Goal: Transaction & Acquisition: Purchase product/service

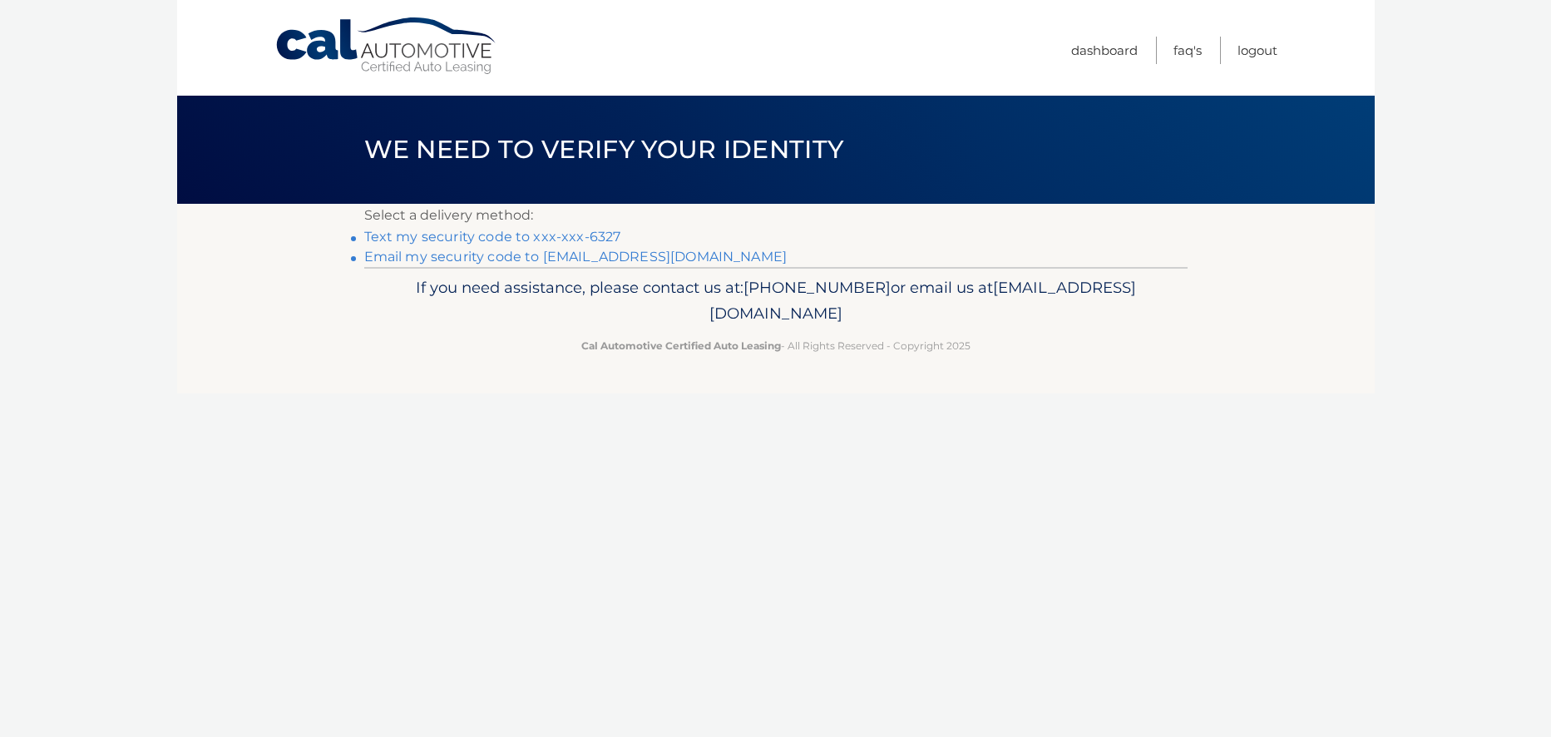
click at [573, 236] on link "Text my security code to xxx-xxx-6327" at bounding box center [492, 237] width 257 height 16
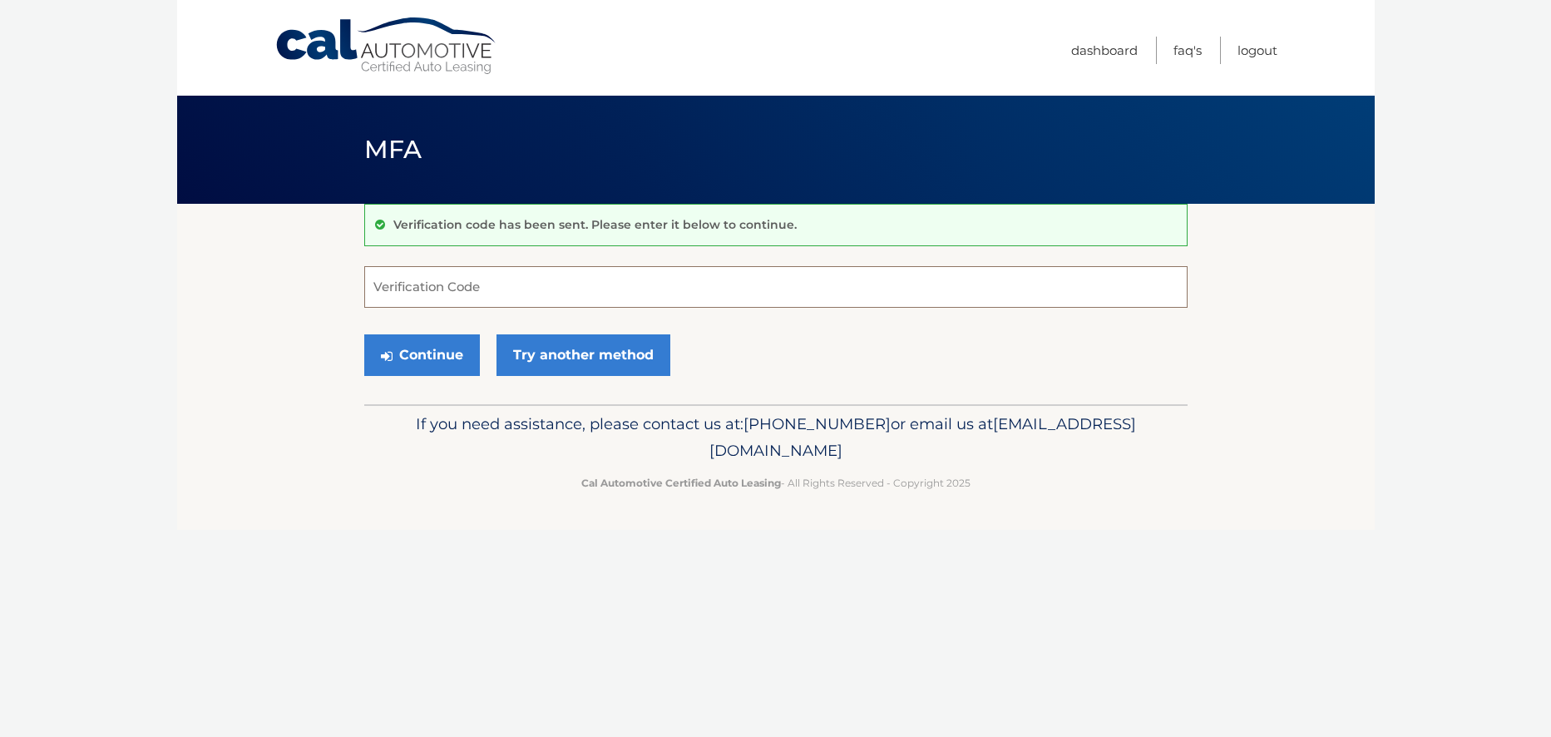
click at [373, 295] on input "Verification Code" at bounding box center [775, 287] width 823 height 42
type input "600057"
click at [446, 361] on button "Continue" at bounding box center [422, 355] width 116 height 42
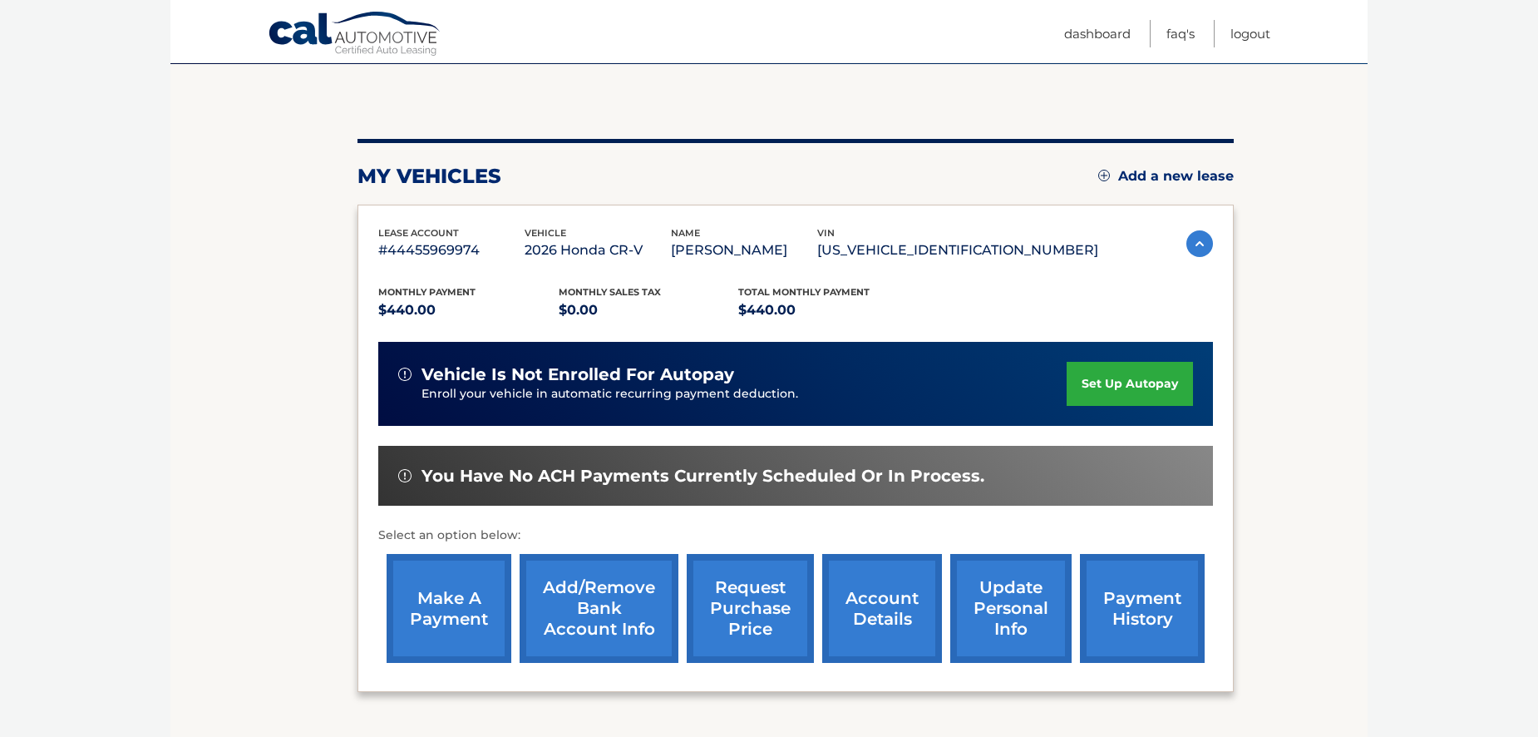
scroll to position [166, 0]
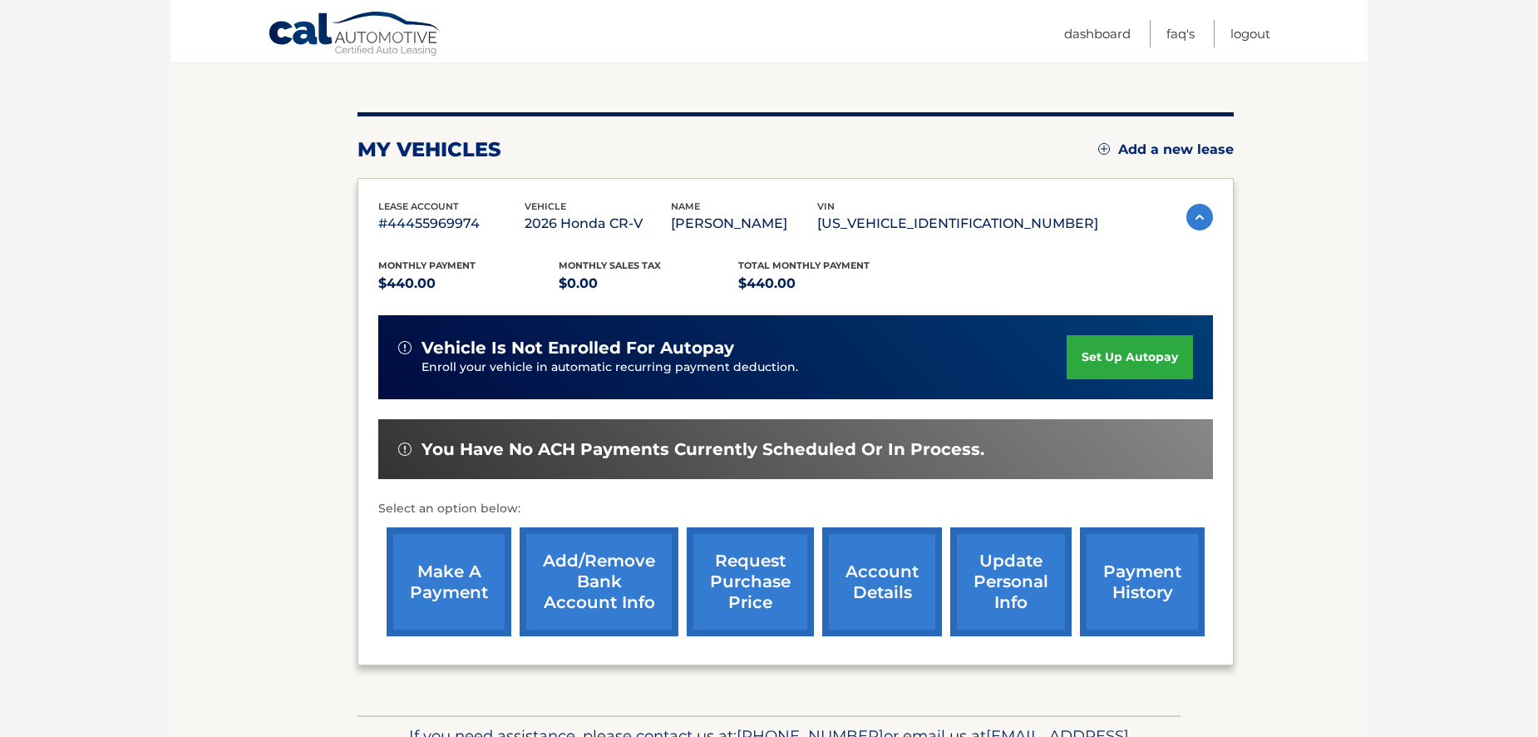
click at [451, 579] on link "make a payment" at bounding box center [449, 581] width 125 height 109
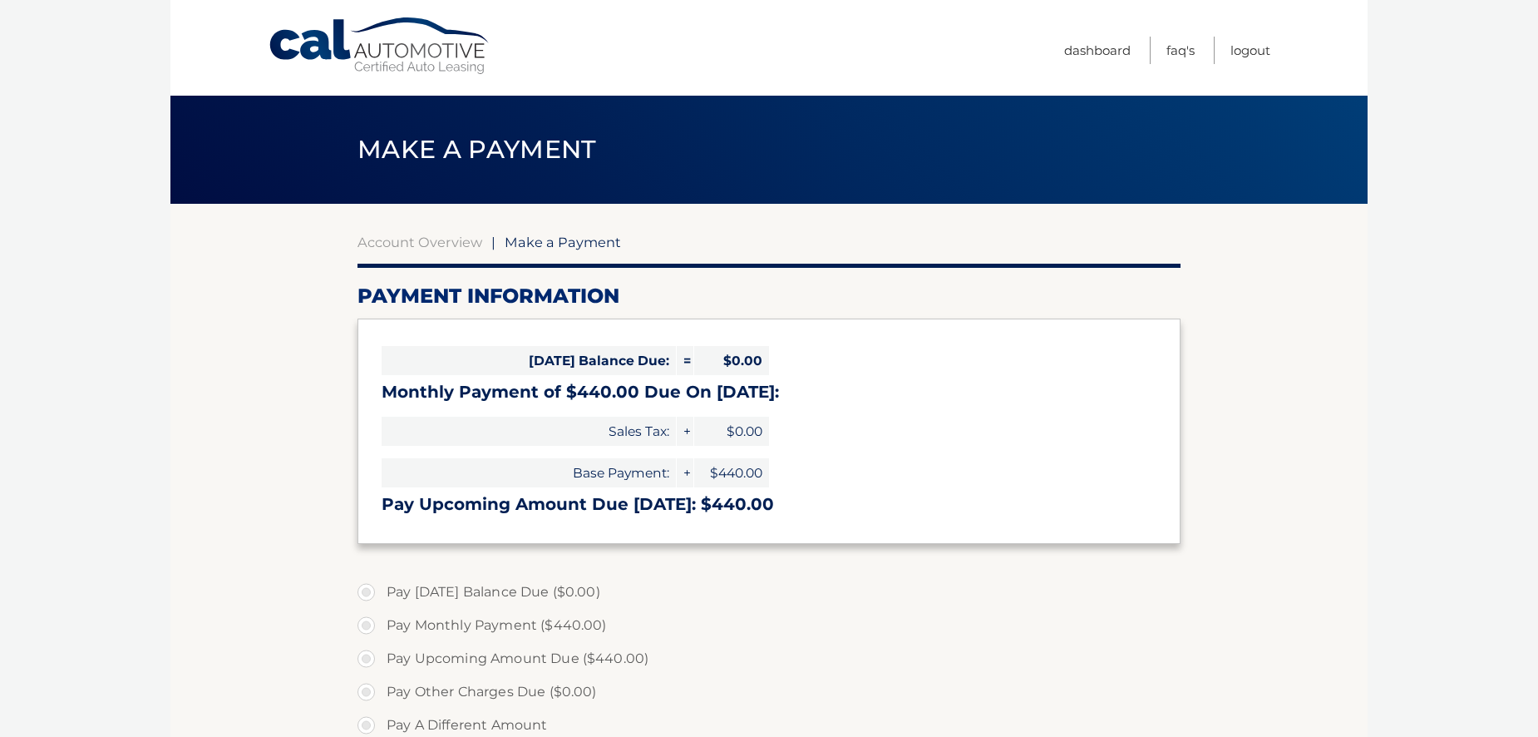
select select "OTk1N2ZkOWItMDM1Mi00YTU3LWIwMDUtZTA5OWNkNWQxMjdi"
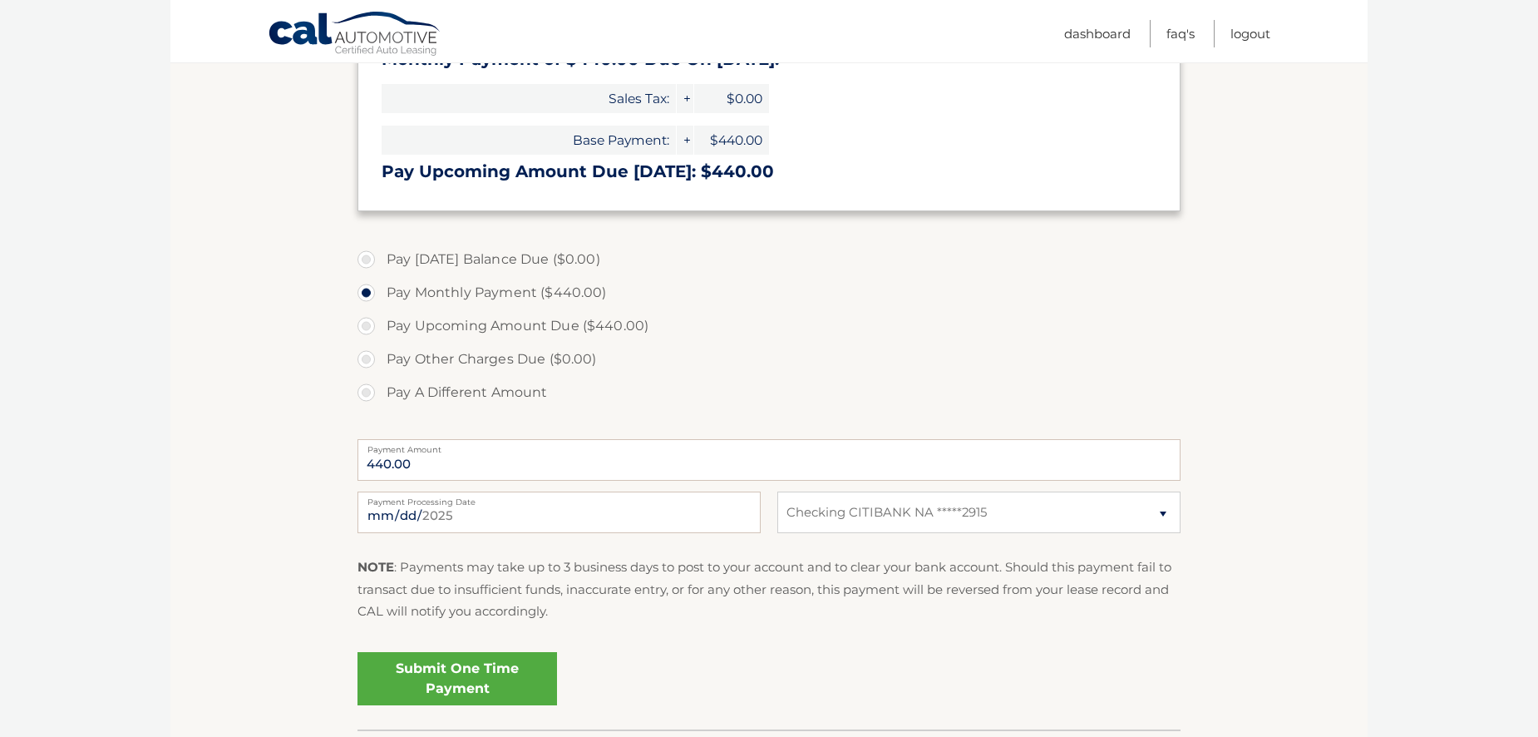
scroll to position [416, 0]
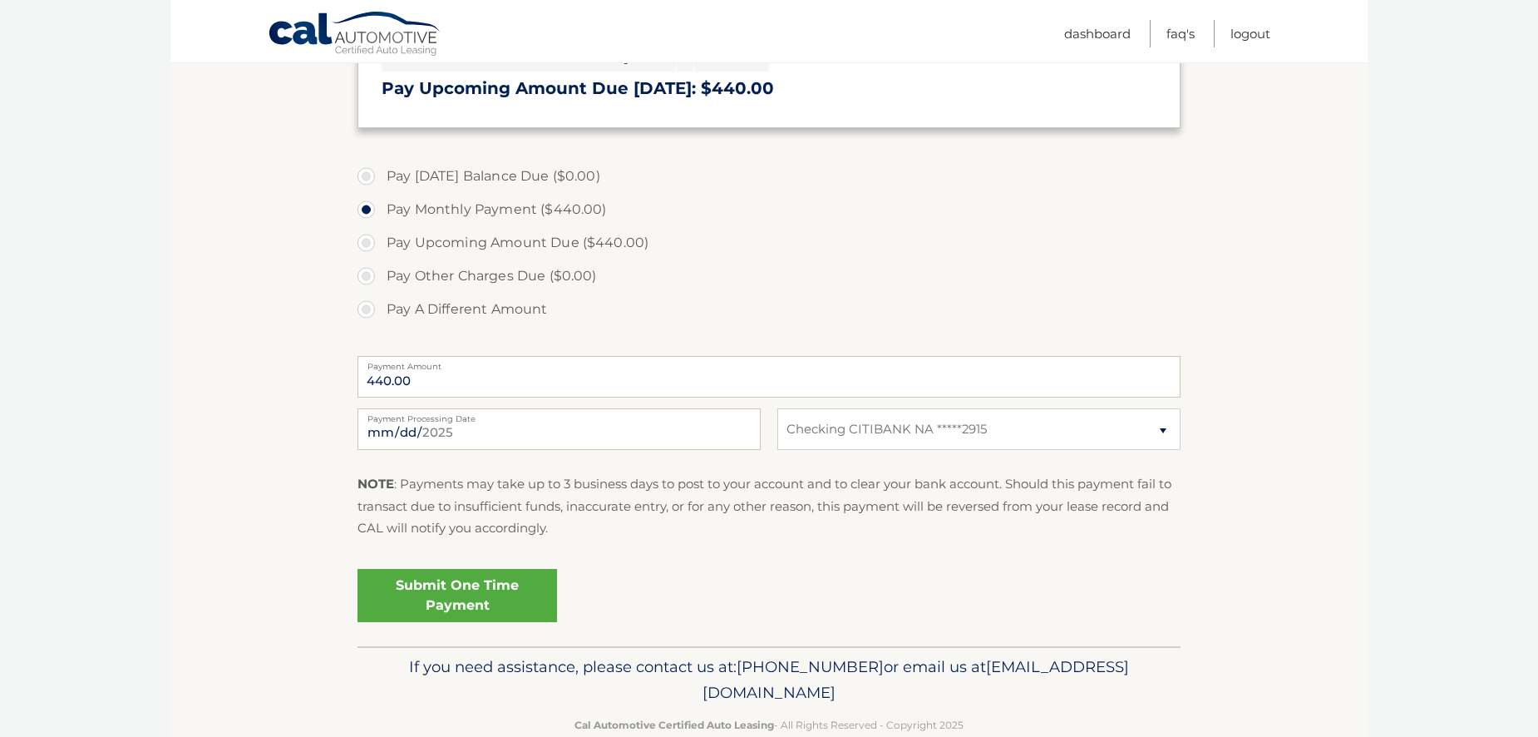
click at [462, 579] on link "Submit One Time Payment" at bounding box center [458, 595] width 200 height 53
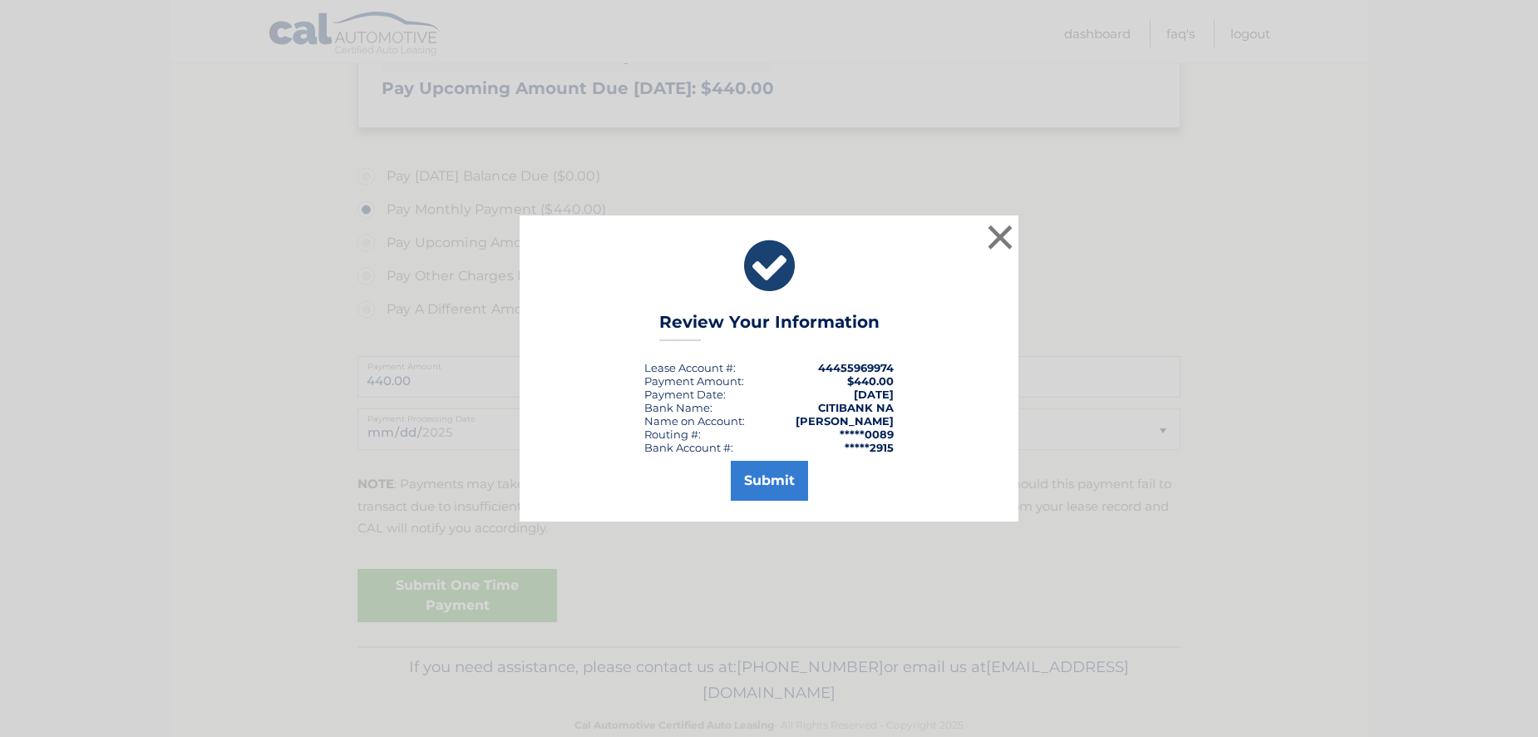
click at [462, 579] on div "× Review Your Information Lease Account #: 44455969974 Payment Amount: $440.00 …" at bounding box center [769, 368] width 1538 height 737
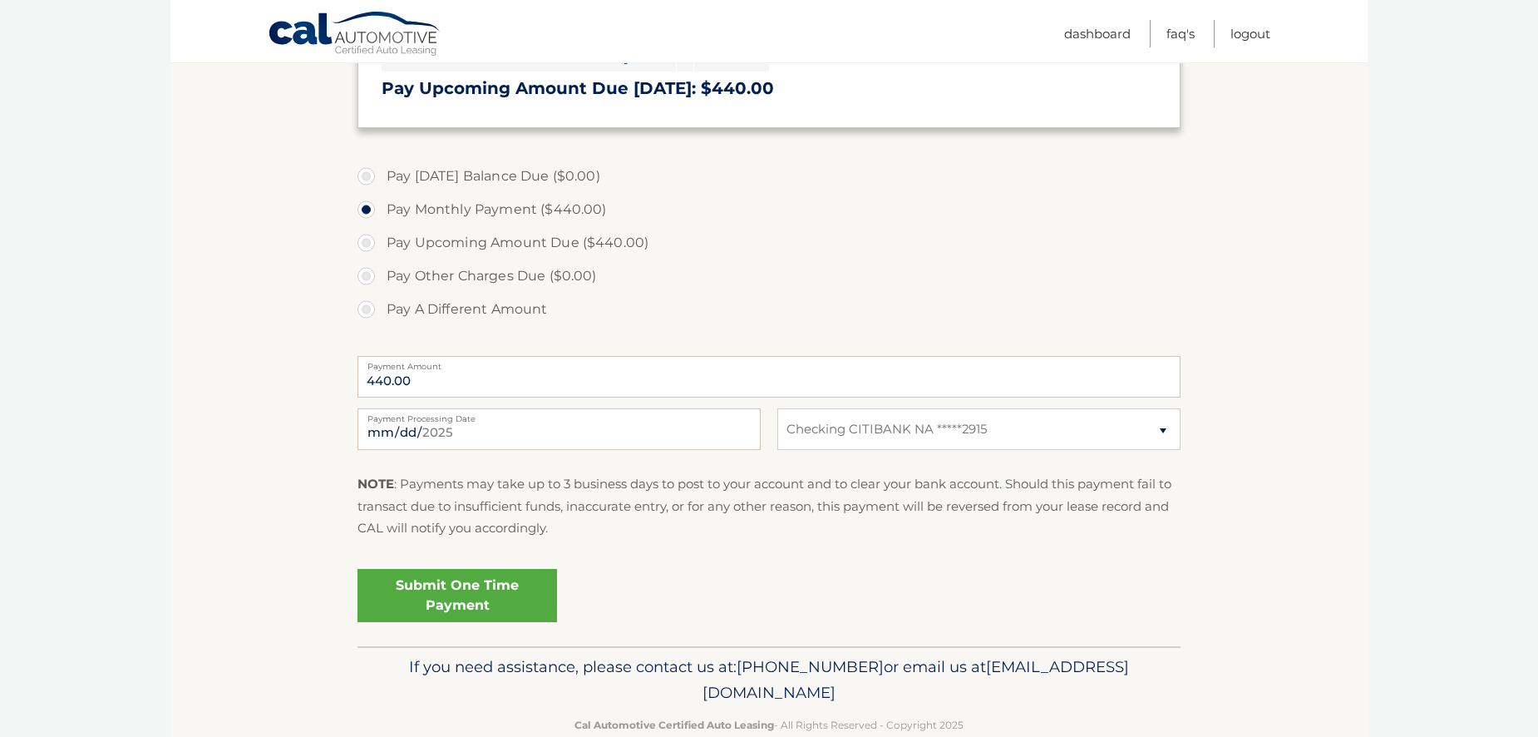
click at [456, 591] on link "Submit One Time Payment" at bounding box center [458, 595] width 200 height 53
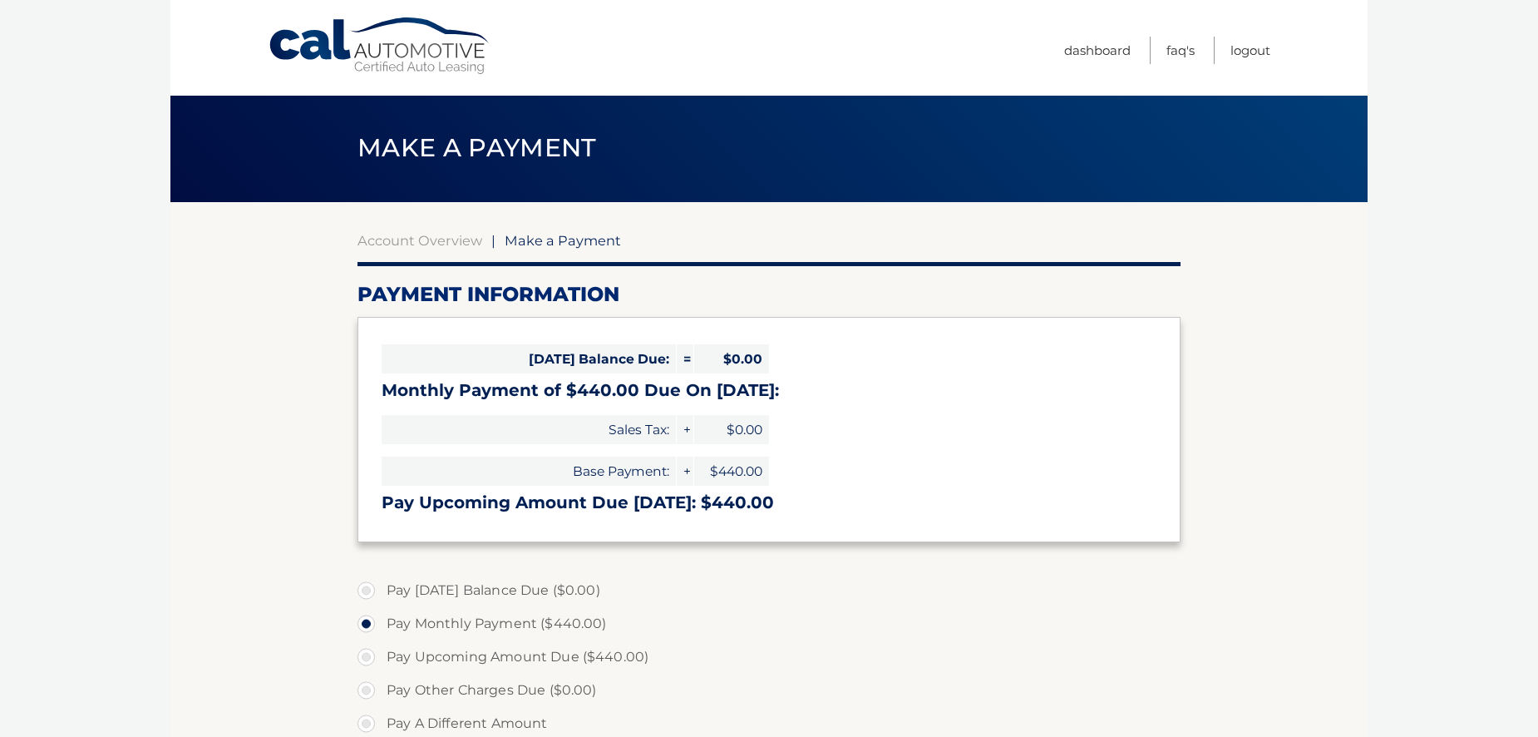
scroll to position [0, 0]
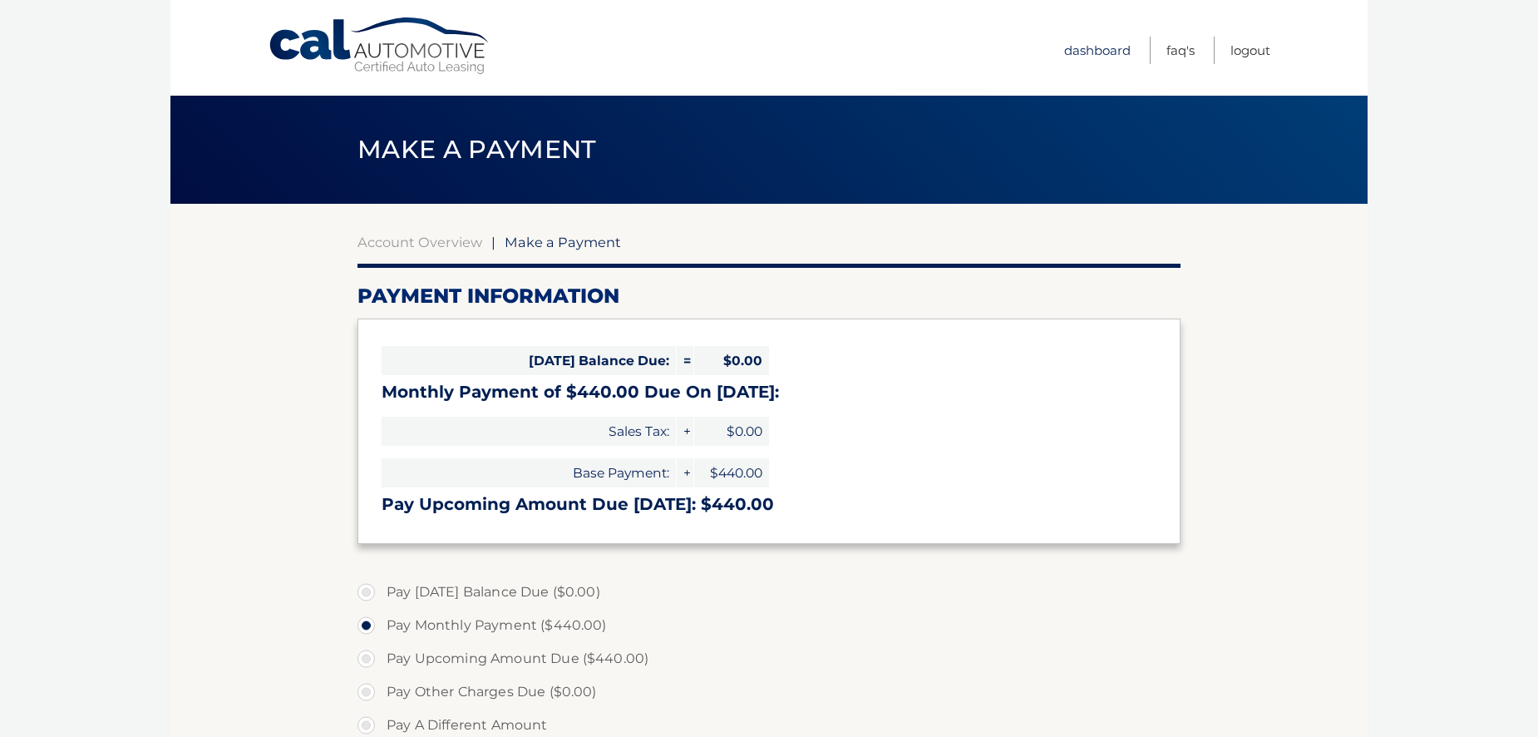
click at [1095, 48] on link "Dashboard" at bounding box center [1097, 50] width 67 height 27
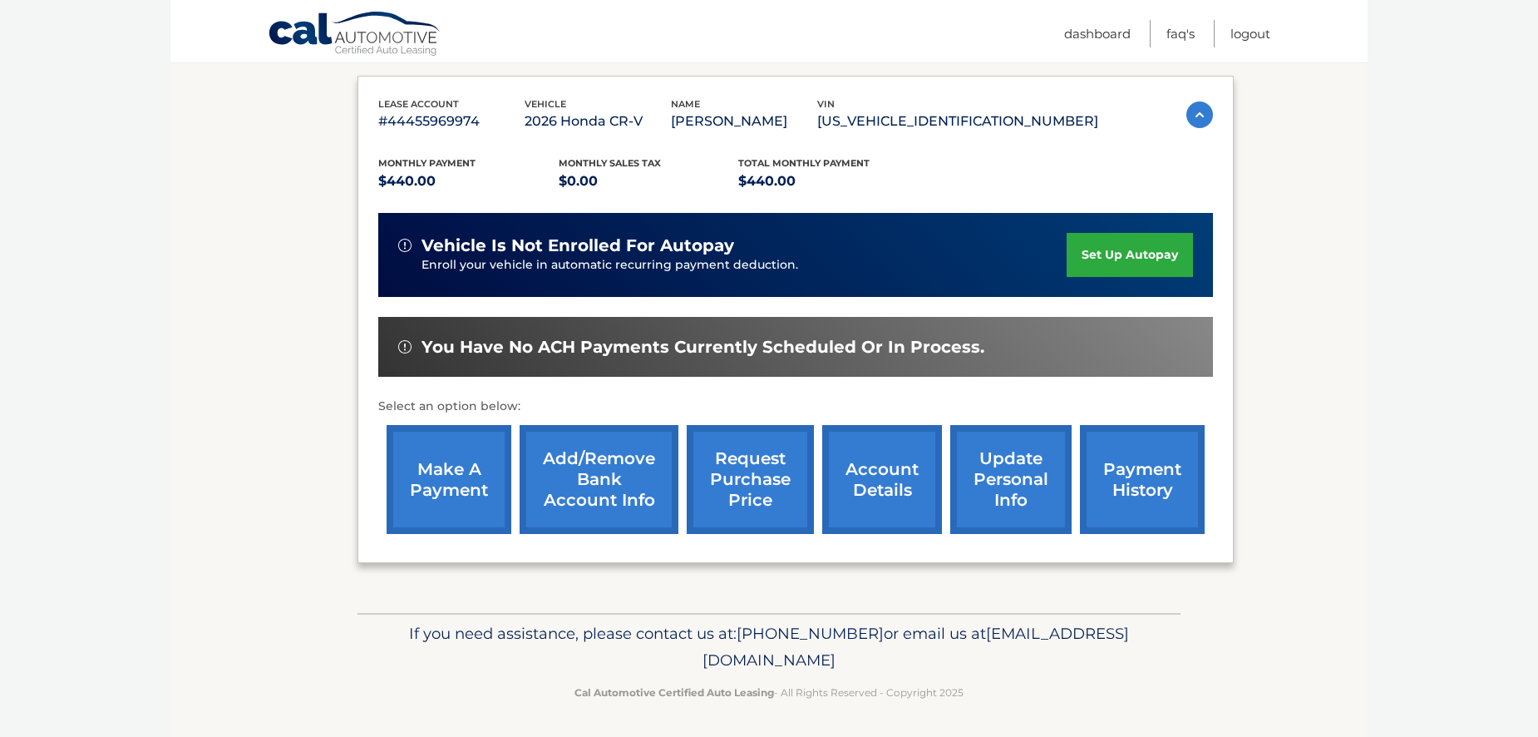
scroll to position [271, 0]
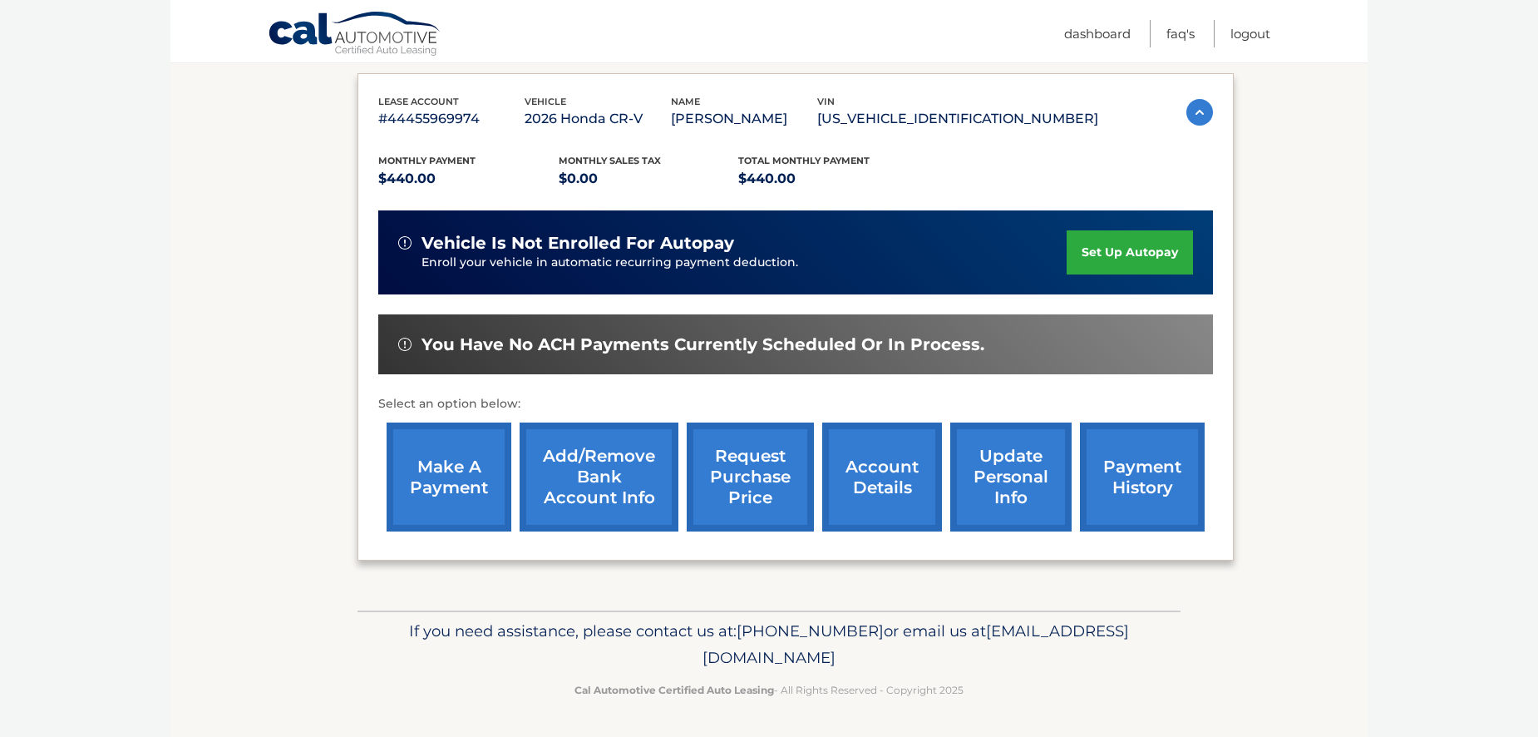
click at [1133, 464] on link "payment history" at bounding box center [1142, 476] width 125 height 109
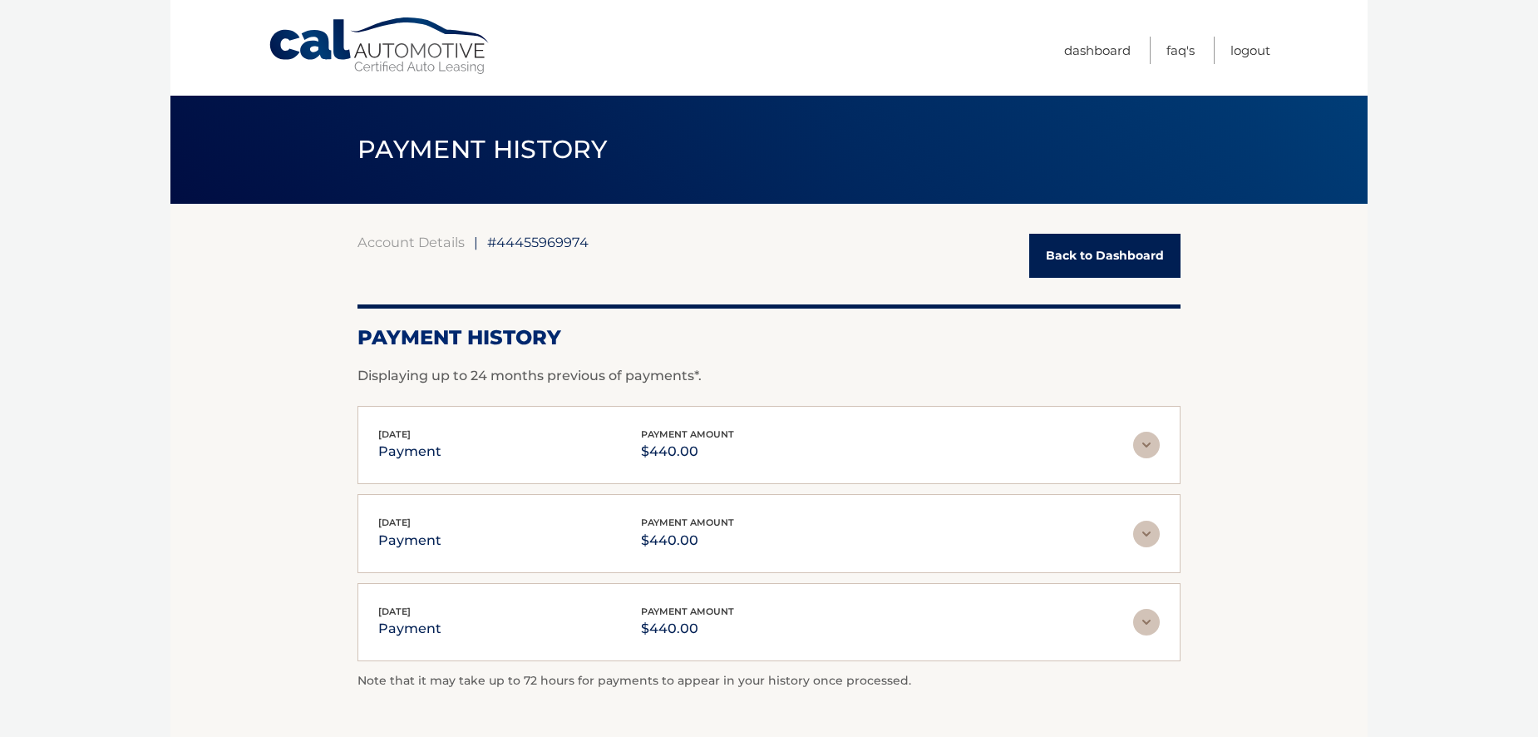
click at [1107, 249] on link "Back to Dashboard" at bounding box center [1104, 256] width 151 height 44
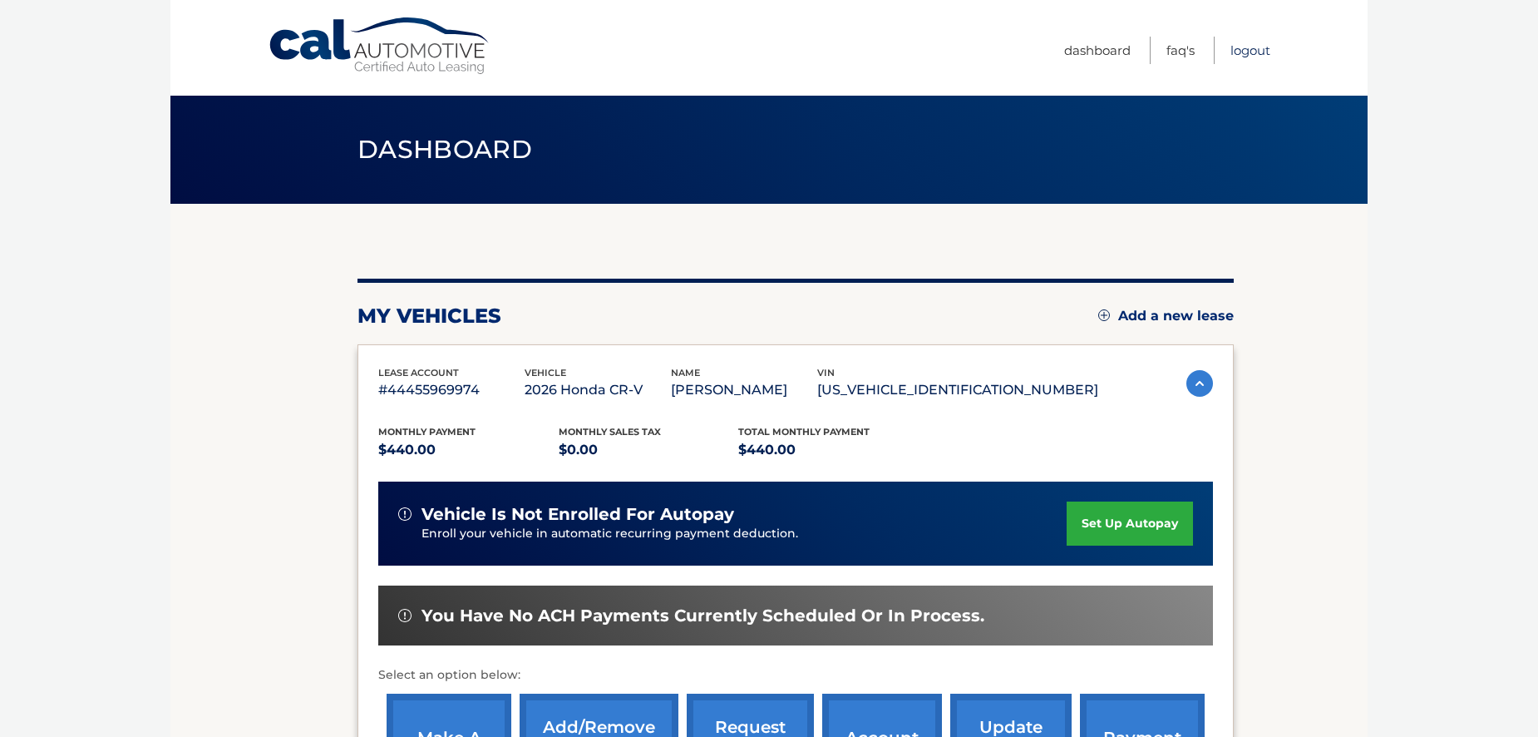
click at [1246, 52] on link "Logout" at bounding box center [1250, 50] width 40 height 27
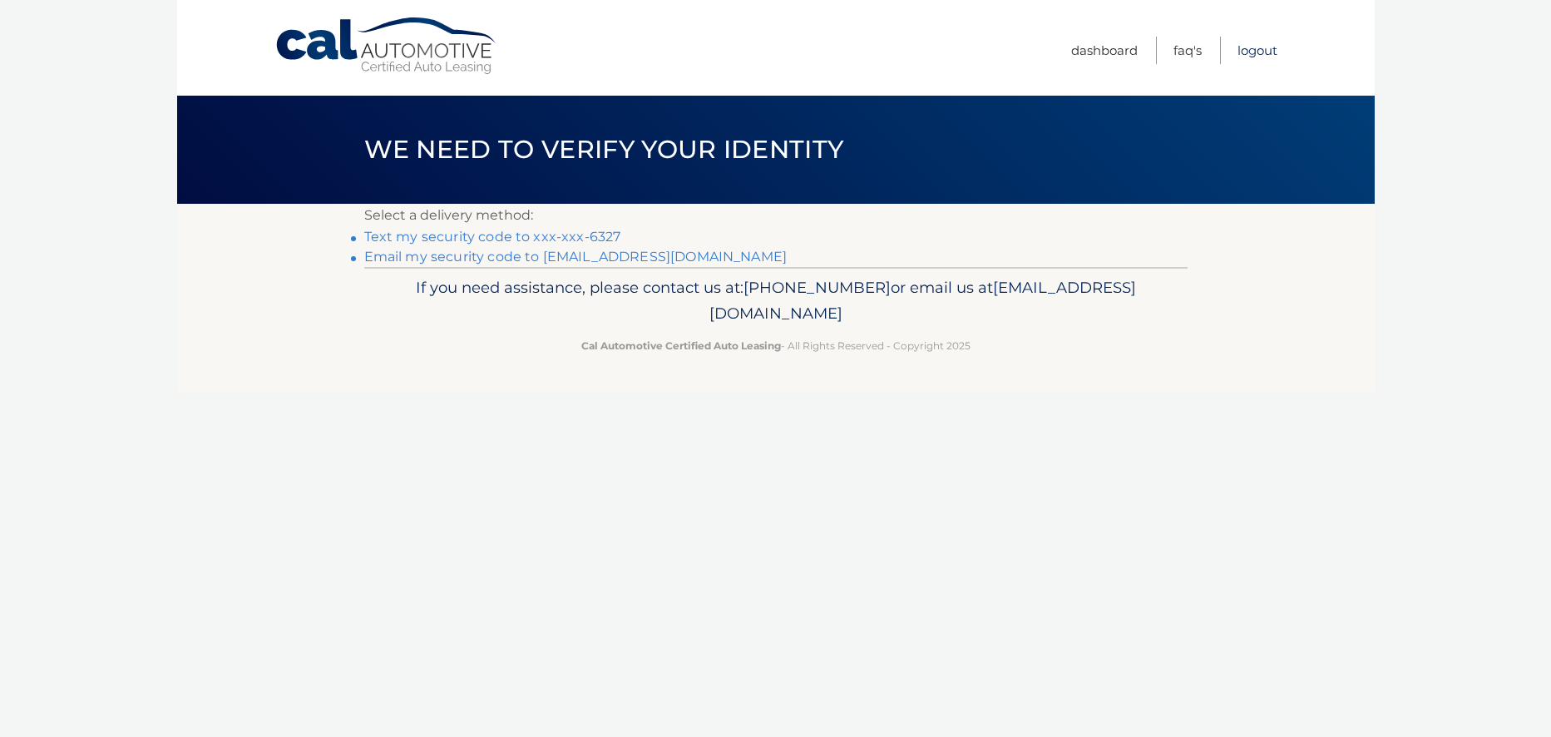
click at [1257, 50] on link "Logout" at bounding box center [1257, 50] width 40 height 27
